Goal: Task Accomplishment & Management: Manage account settings

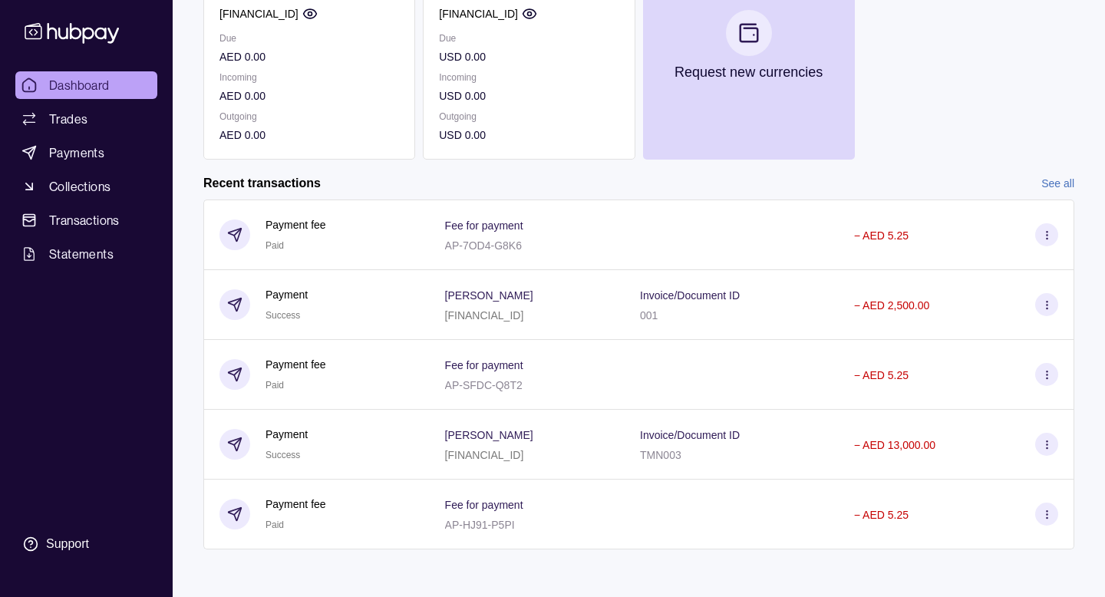
scroll to position [318, 0]
click at [71, 248] on span "Statements" at bounding box center [81, 254] width 64 height 18
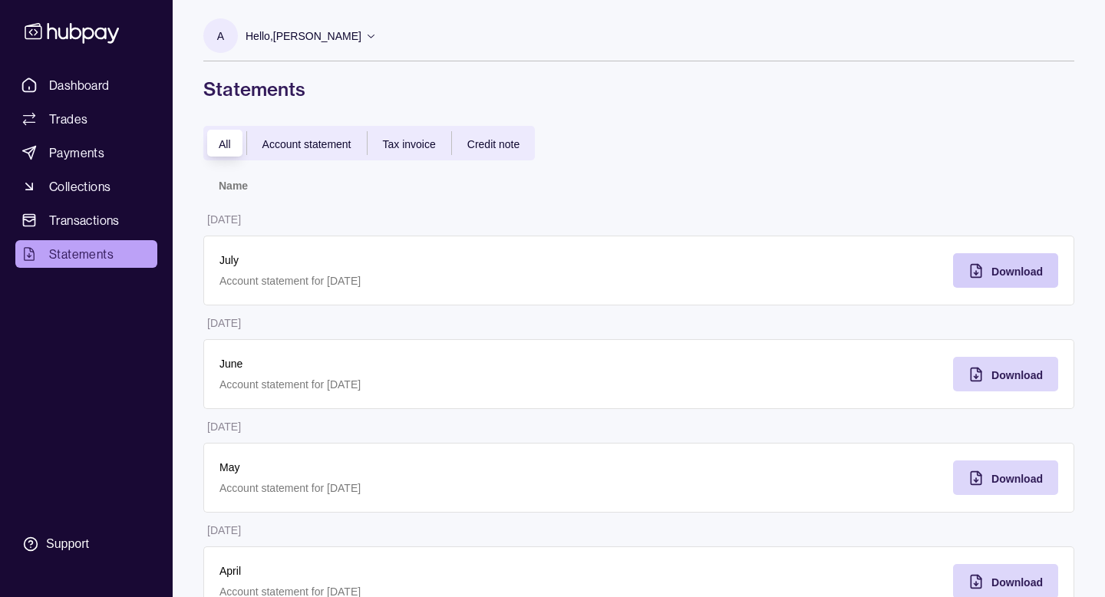
click at [1001, 273] on span "Download" at bounding box center [1016, 271] width 51 height 12
click at [503, 149] on span "Credit note" at bounding box center [493, 144] width 52 height 12
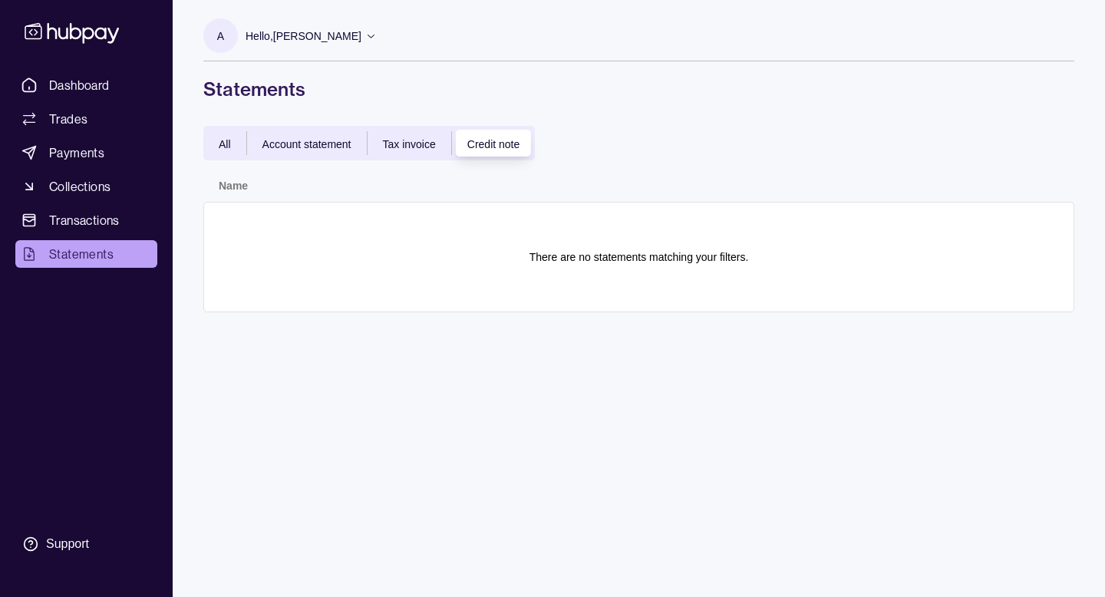
click at [422, 147] on span "Tax invoice" at bounding box center [409, 144] width 53 height 12
click at [339, 147] on span "Account statement" at bounding box center [306, 144] width 89 height 12
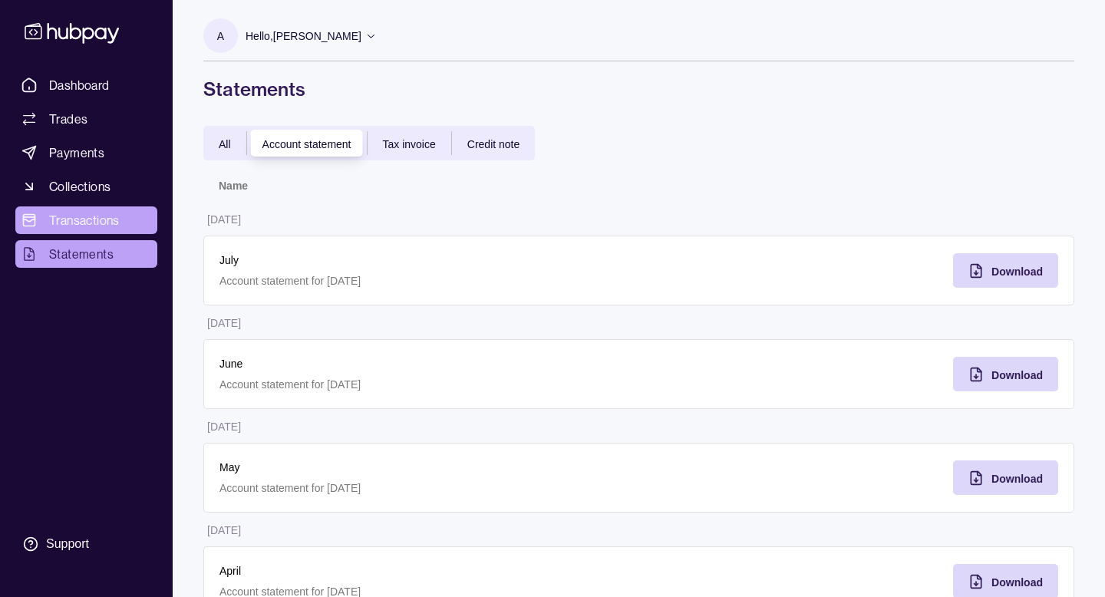
click at [96, 213] on span "Transactions" at bounding box center [84, 220] width 71 height 18
